Goal: Task Accomplishment & Management: Complete application form

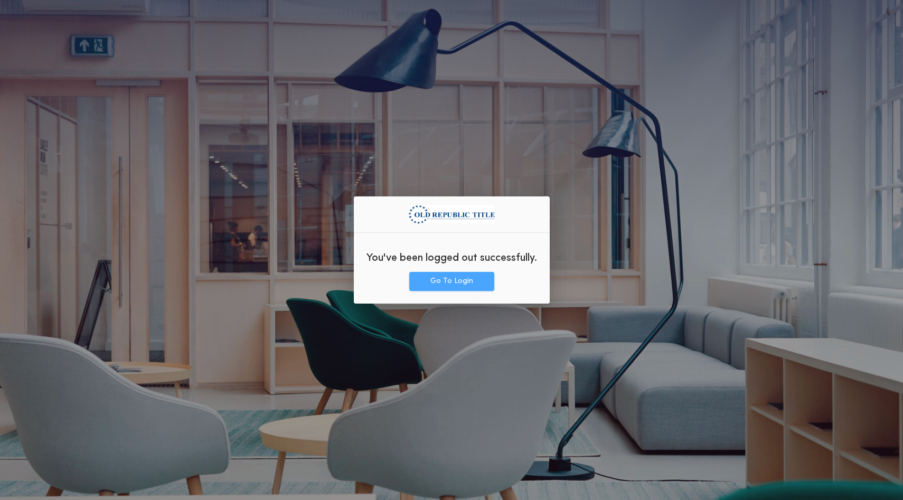
click at [449, 288] on button "Go To Login" at bounding box center [451, 281] width 85 height 19
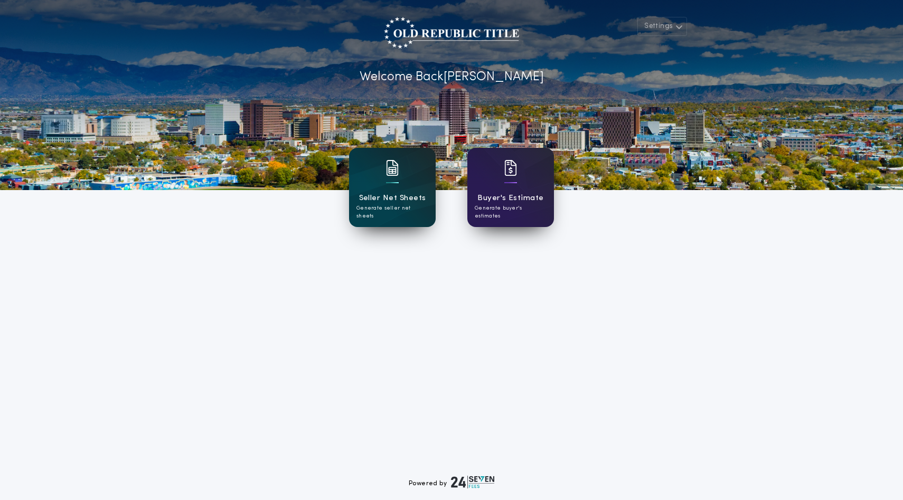
click at [377, 201] on h1 "Seller Net Sheets" at bounding box center [392, 198] width 67 height 12
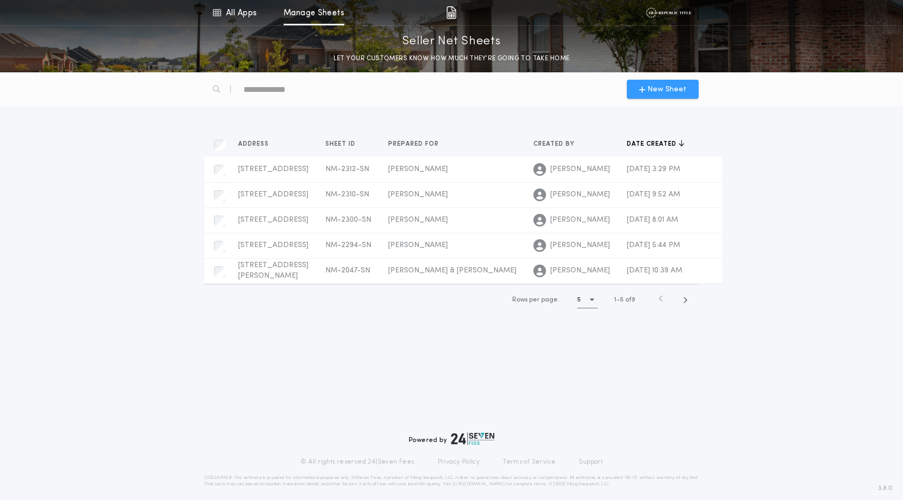
click at [664, 95] on span "New Sheet" at bounding box center [666, 89] width 39 height 11
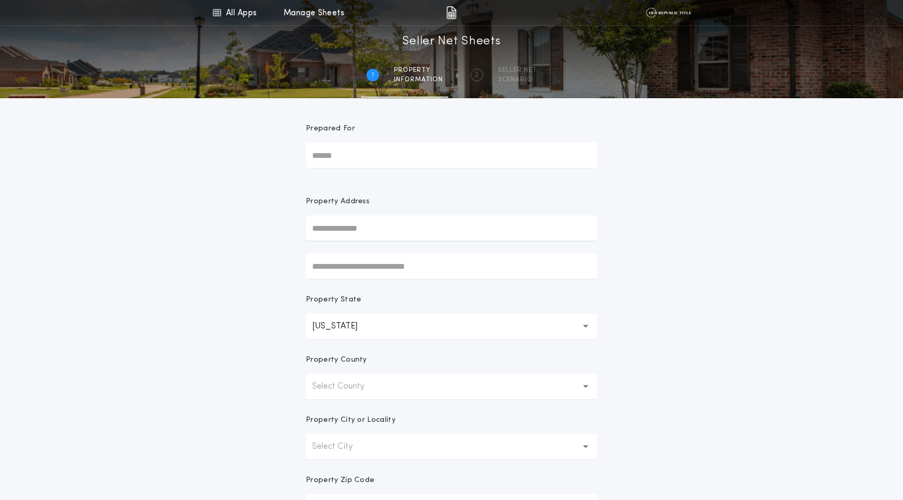
click at [428, 168] on input "Prepared For" at bounding box center [451, 155] width 291 height 25
type input "**********"
click at [357, 241] on input "text" at bounding box center [451, 227] width 291 height 25
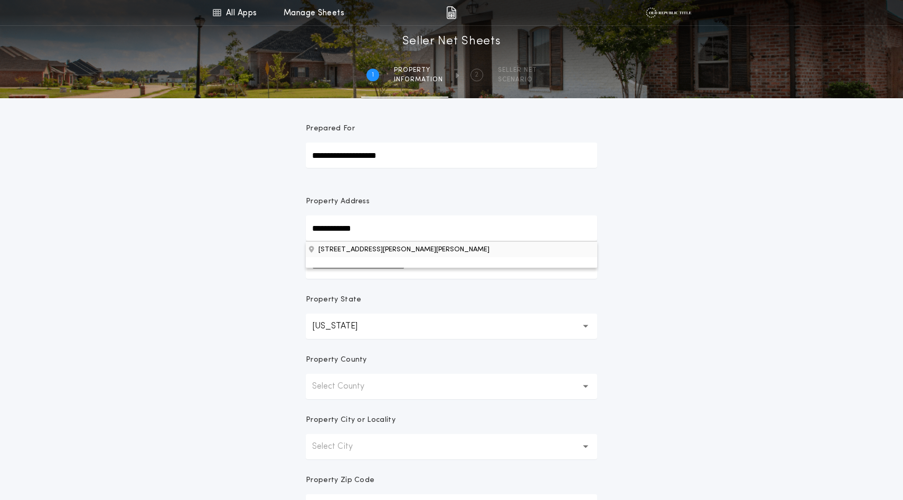
click at [347, 257] on button "[STREET_ADDRESS][PERSON_NAME][PERSON_NAME]" at bounding box center [451, 249] width 291 height 16
type input "**********"
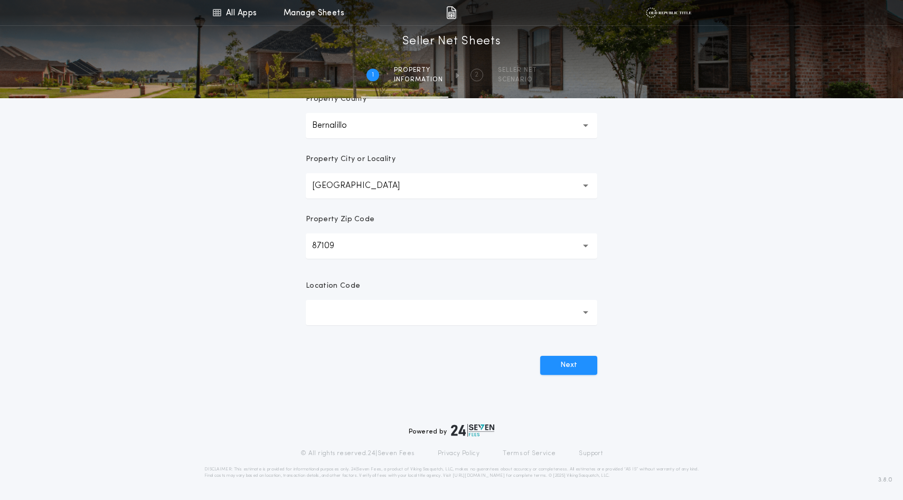
scroll to position [386, 0]
click at [354, 300] on button "button" at bounding box center [451, 312] width 291 height 25
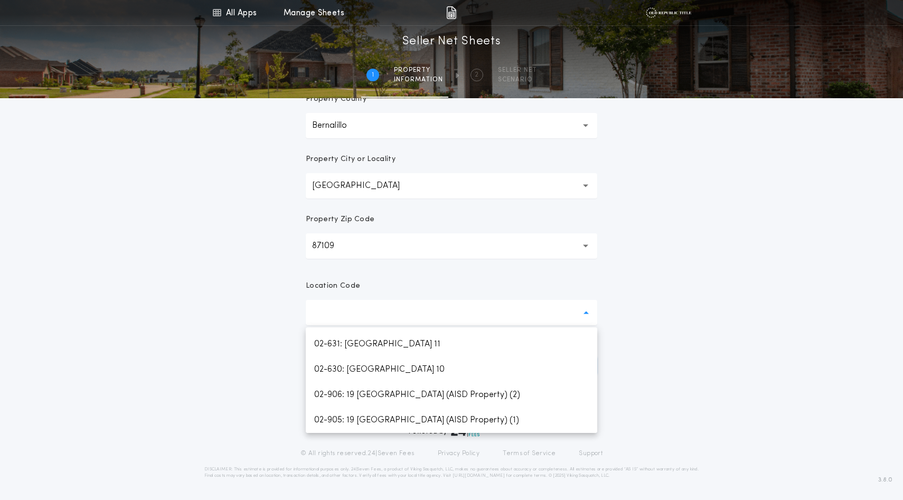
scroll to position [1177, 0]
click at [366, 154] on p "02-100: [GEOGRAPHIC_DATA]" at bounding box center [451, 141] width 291 height 25
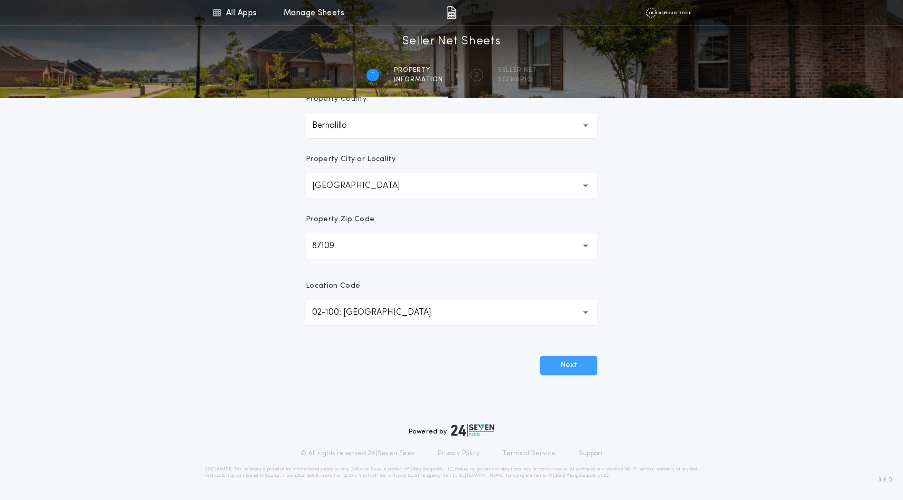
click at [572, 375] on button "Next" at bounding box center [568, 365] width 57 height 19
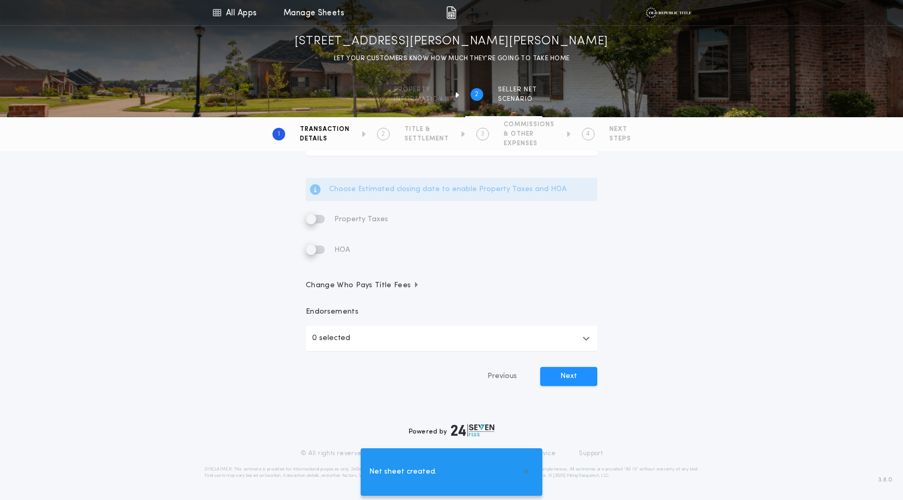
scroll to position [0, 0]
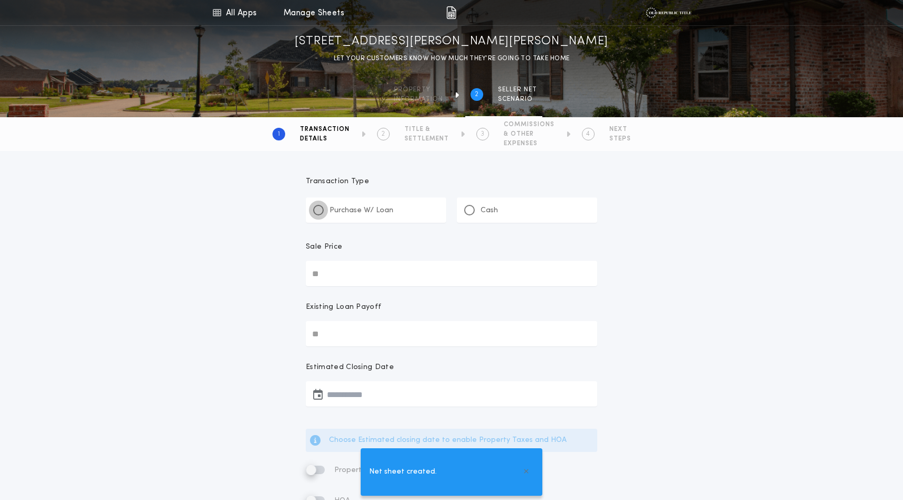
click at [324, 215] on div at bounding box center [318, 210] width 11 height 11
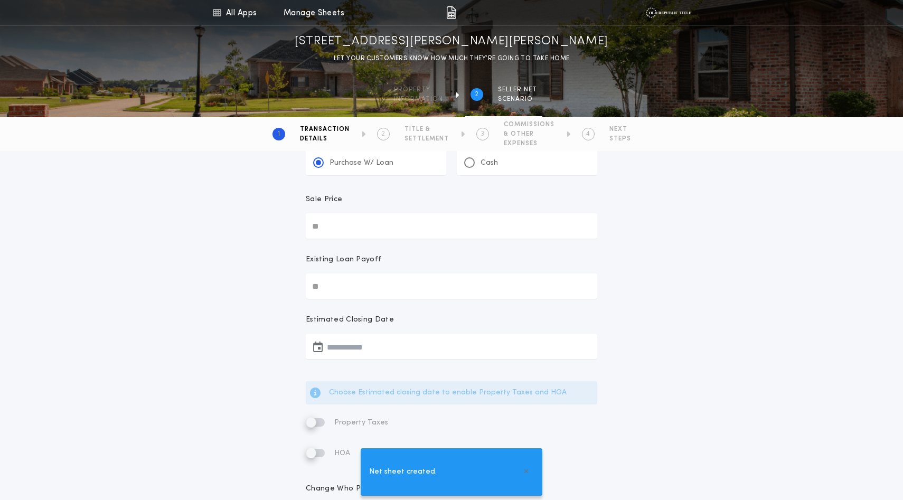
scroll to position [55, 0]
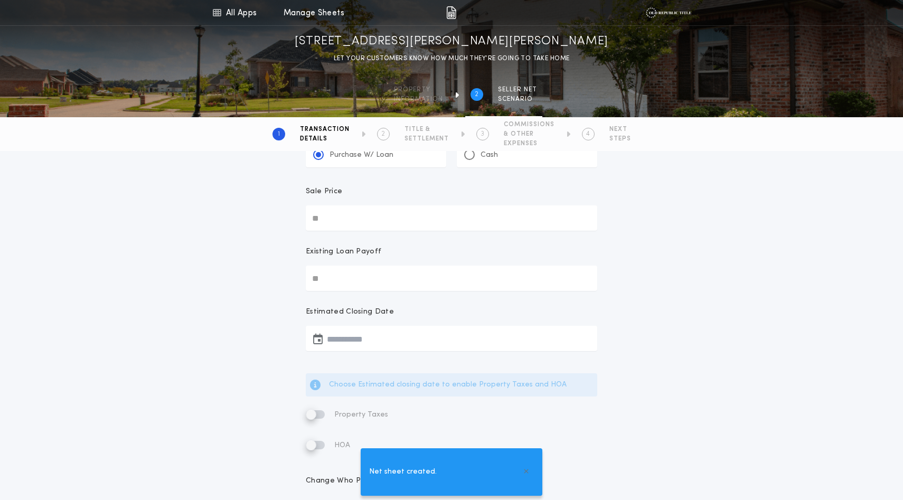
click at [336, 231] on input "Sale Price" at bounding box center [451, 217] width 291 height 25
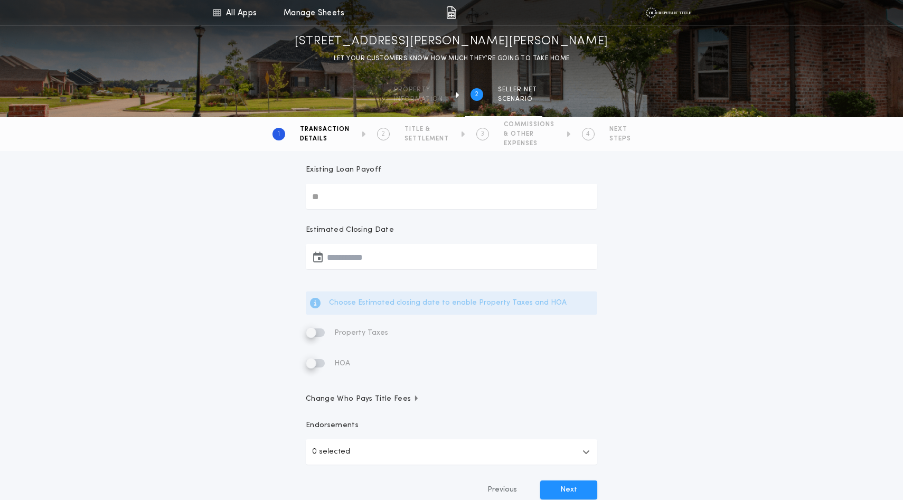
scroll to position [145, 0]
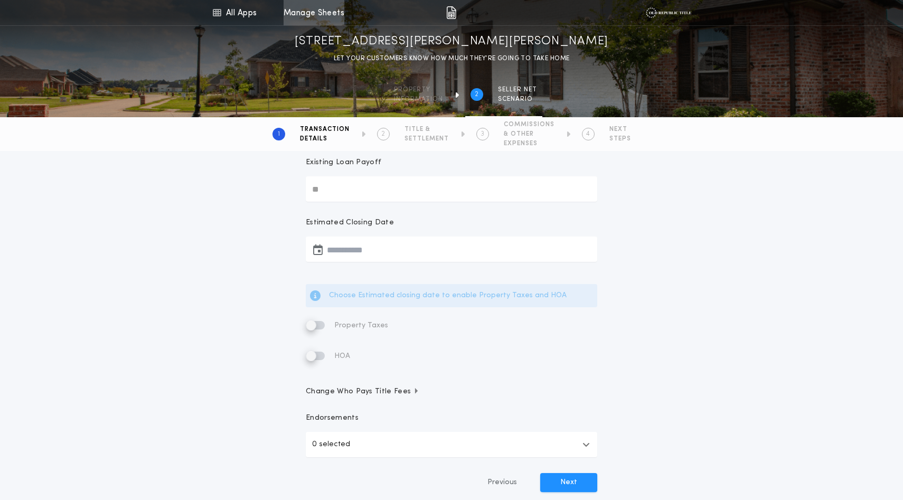
type input "********"
click at [345, 262] on button "button" at bounding box center [451, 248] width 291 height 25
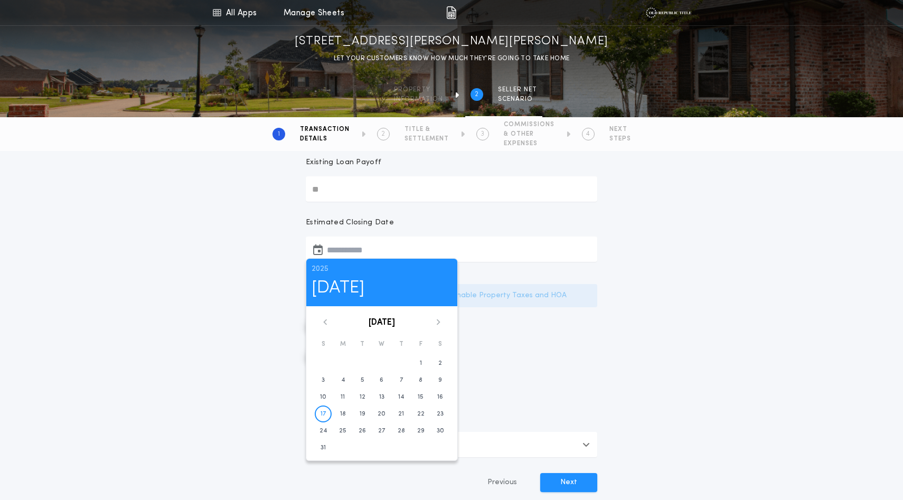
click at [441, 325] on icon at bounding box center [438, 322] width 6 height 6
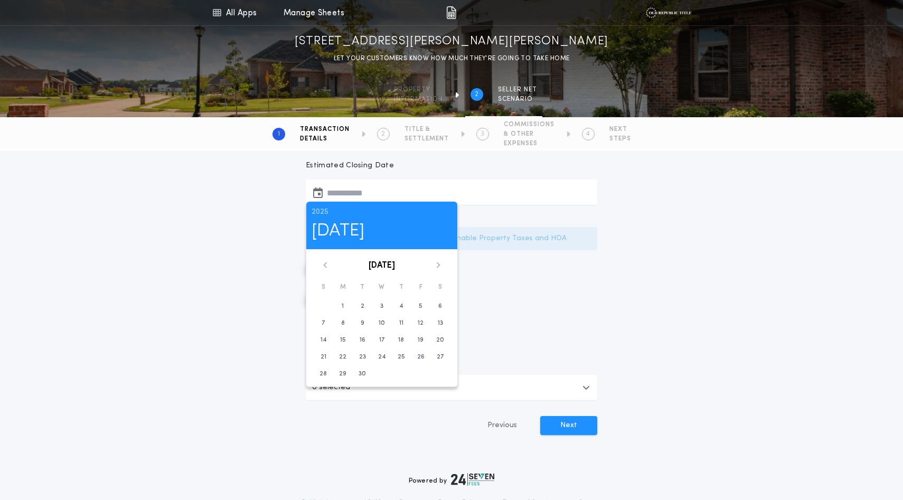
scroll to position [214, 0]
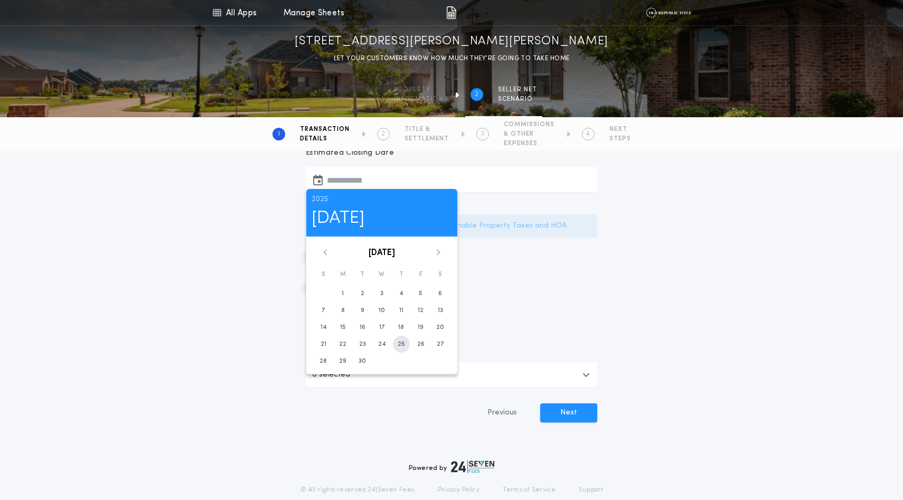
click at [405, 348] on time "25" at bounding box center [400, 344] width 7 height 8
type input "**********"
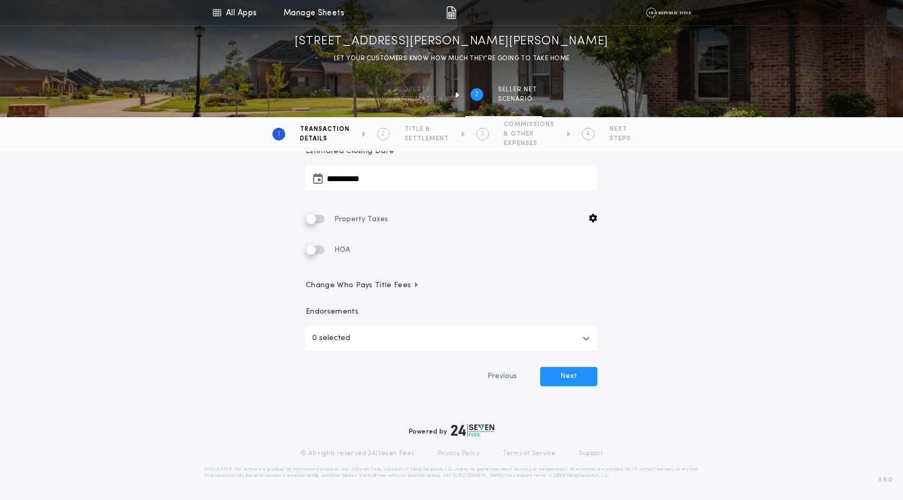
scroll to position [285, 0]
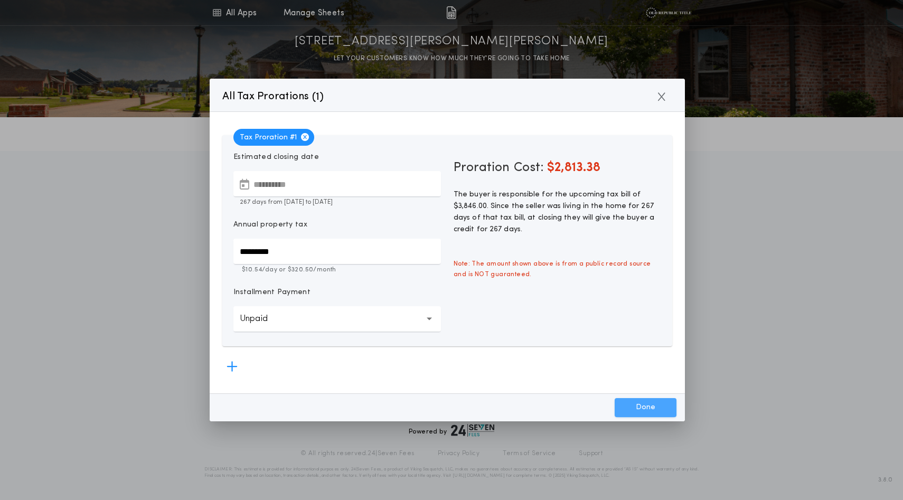
click at [631, 406] on button "Done" at bounding box center [645, 407] width 62 height 19
type input "*****"
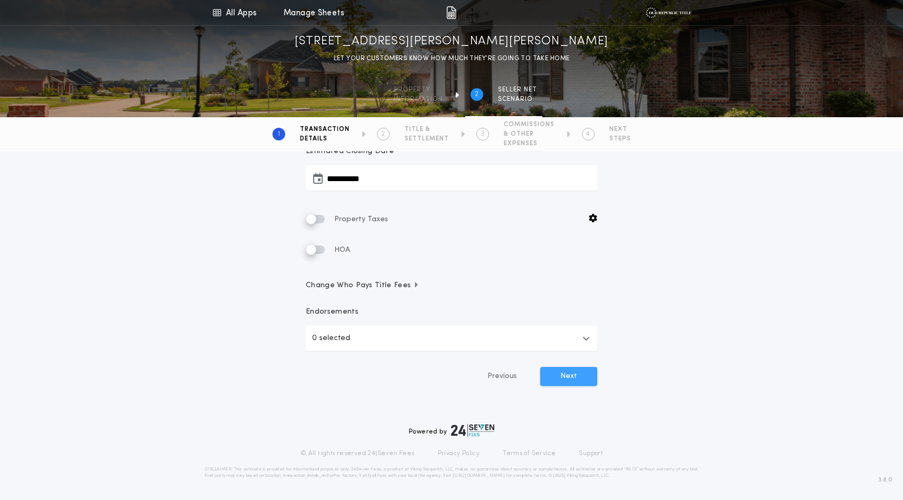
click at [570, 386] on button "Next" at bounding box center [568, 376] width 57 height 19
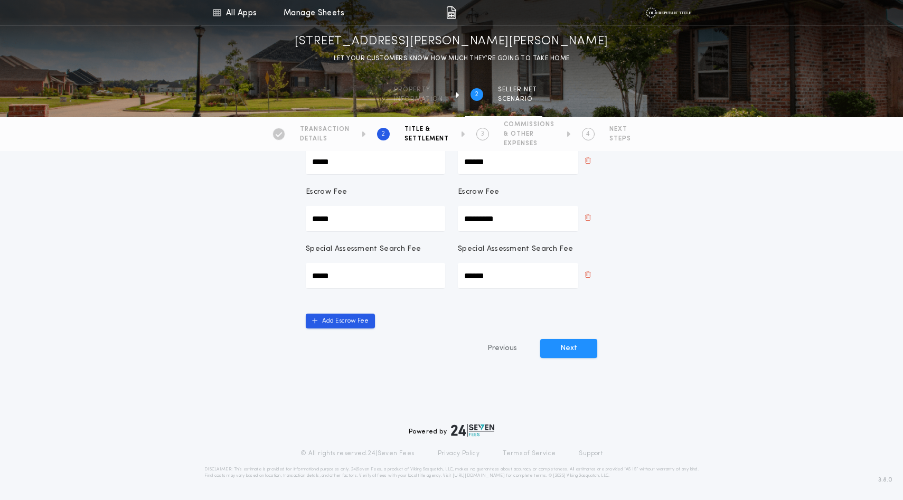
scroll to position [311, 0]
click at [569, 358] on button "Next" at bounding box center [568, 348] width 57 height 19
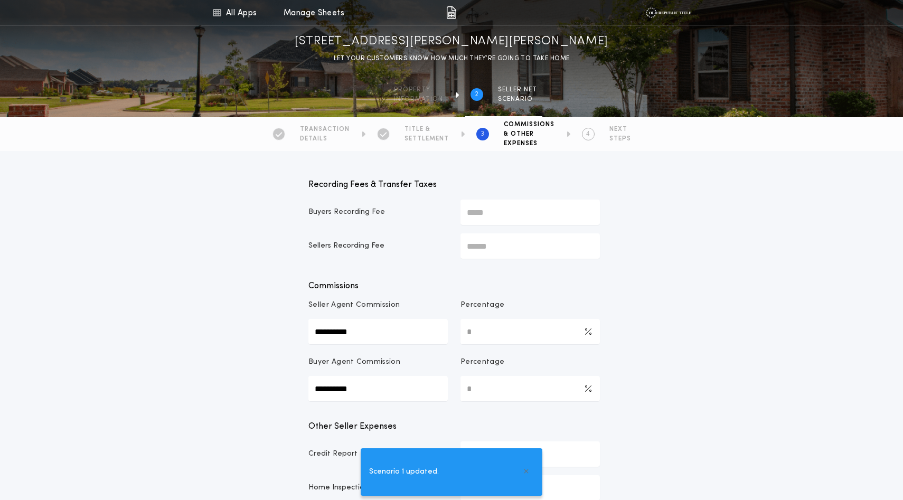
type input "*********"
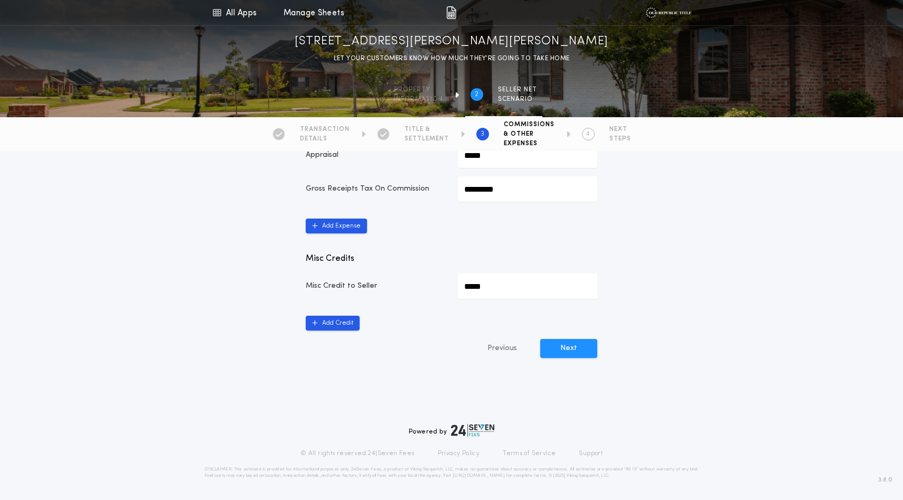
scroll to position [674, 0]
click at [573, 358] on button "Next" at bounding box center [568, 348] width 57 height 19
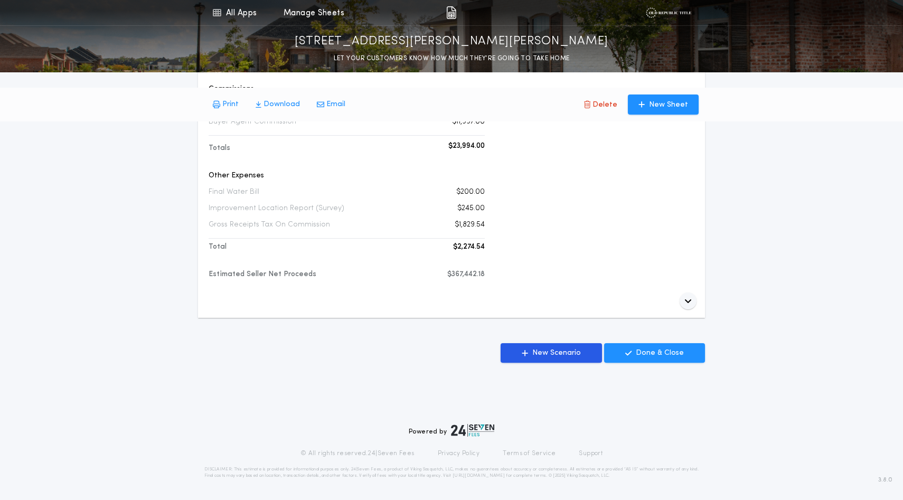
scroll to position [527, 0]
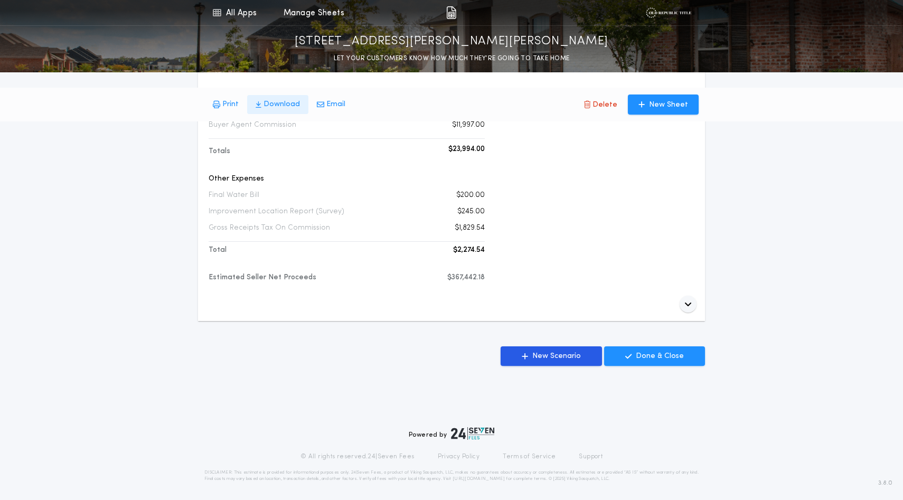
click at [300, 107] on p "Download" at bounding box center [281, 104] width 36 height 11
